Goal: Transaction & Acquisition: Purchase product/service

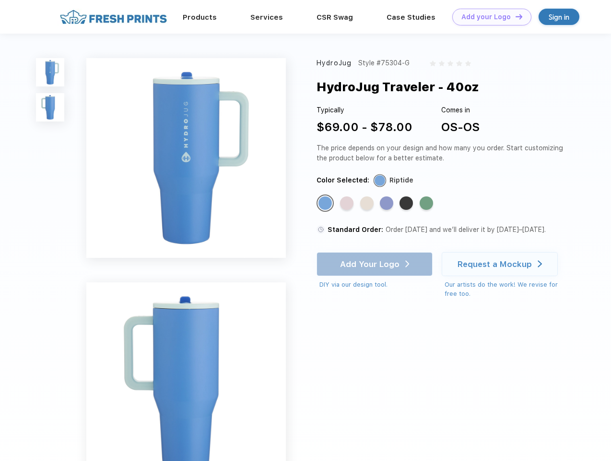
click at [489, 17] on link "Add your Logo Design Tool" at bounding box center [492, 17] width 79 height 17
click at [0, 0] on div "Design Tool" at bounding box center [0, 0] width 0 height 0
click at [515, 16] on link "Add your Logo Design Tool" at bounding box center [492, 17] width 79 height 17
click at [50, 72] on img at bounding box center [50, 72] width 28 height 28
click at [50, 108] on img at bounding box center [50, 107] width 28 height 28
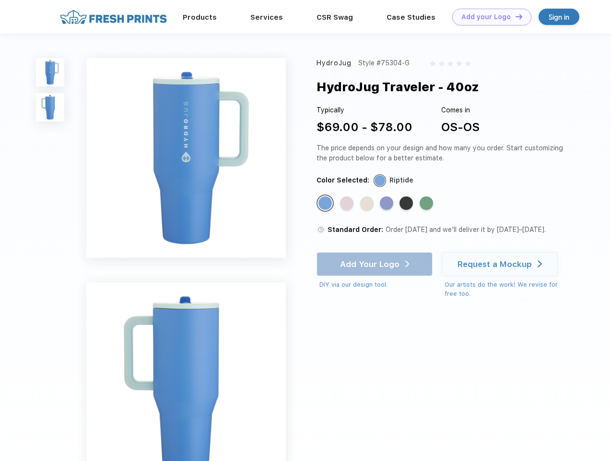
click at [326, 204] on div "Standard Color" at bounding box center [325, 202] width 13 height 13
click at [348, 204] on div "Standard Color" at bounding box center [346, 202] width 13 height 13
click at [368, 204] on div "Standard Color" at bounding box center [366, 202] width 13 height 13
click at [388, 204] on div "Standard Color" at bounding box center [386, 202] width 13 height 13
click at [407, 204] on div "Standard Color" at bounding box center [406, 202] width 13 height 13
